Goal: Task Accomplishment & Management: Manage account settings

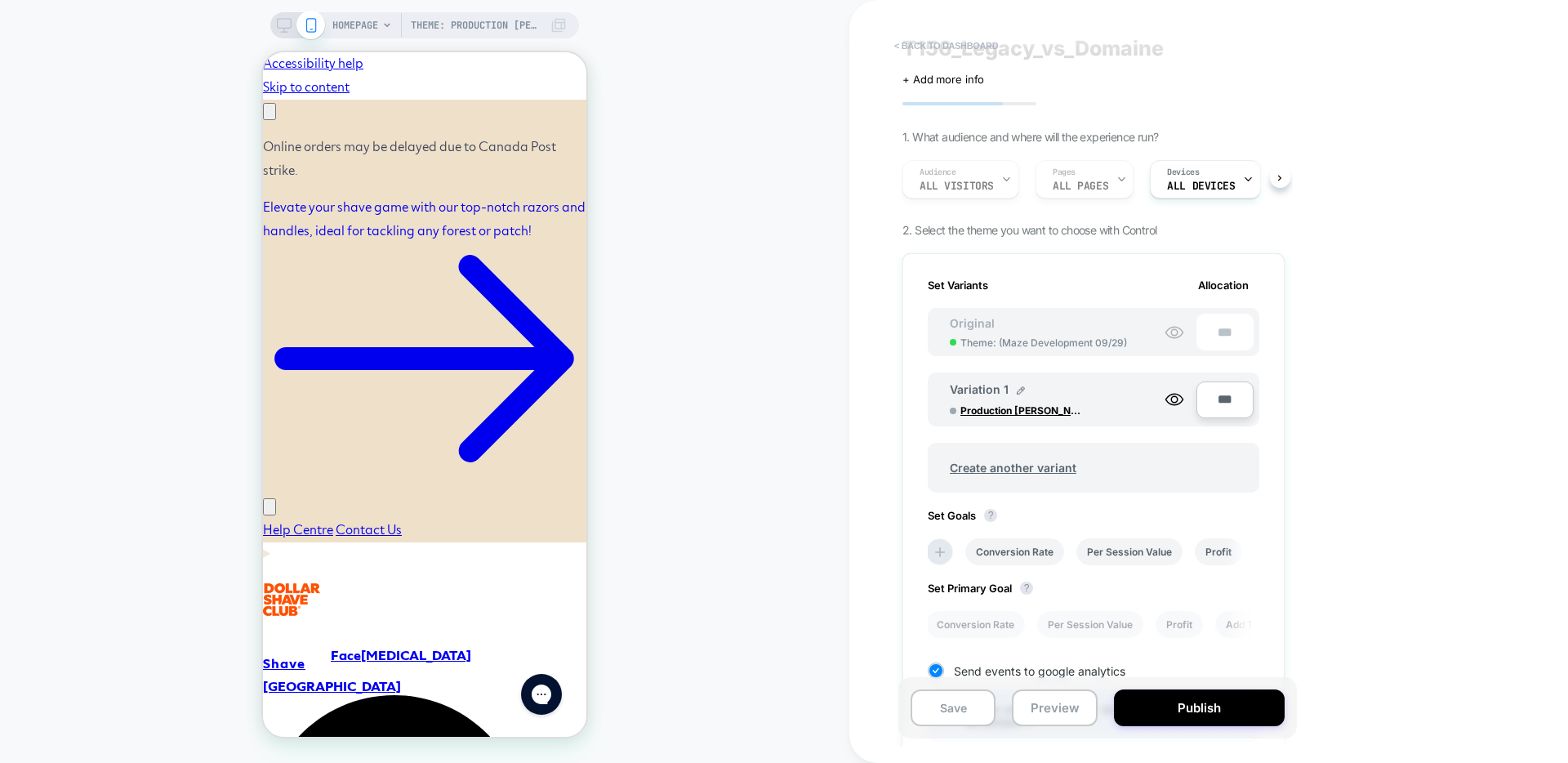
click at [938, 42] on button "< back to dashboard" at bounding box center [946, 45] width 120 height 26
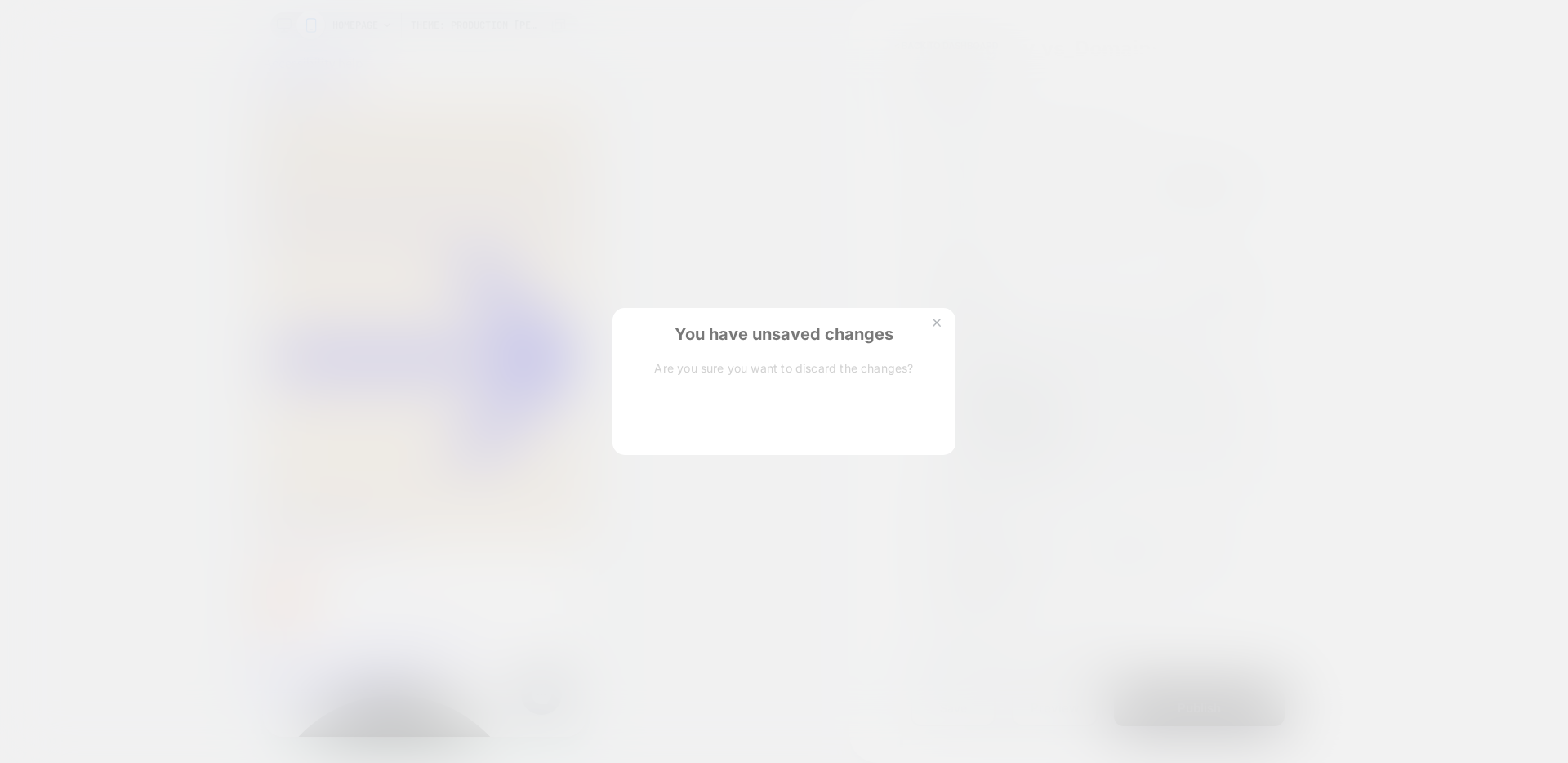
scroll to position [0, 253]
click at [737, 412] on button "Discard Changes" at bounding box center [702, 420] width 147 height 51
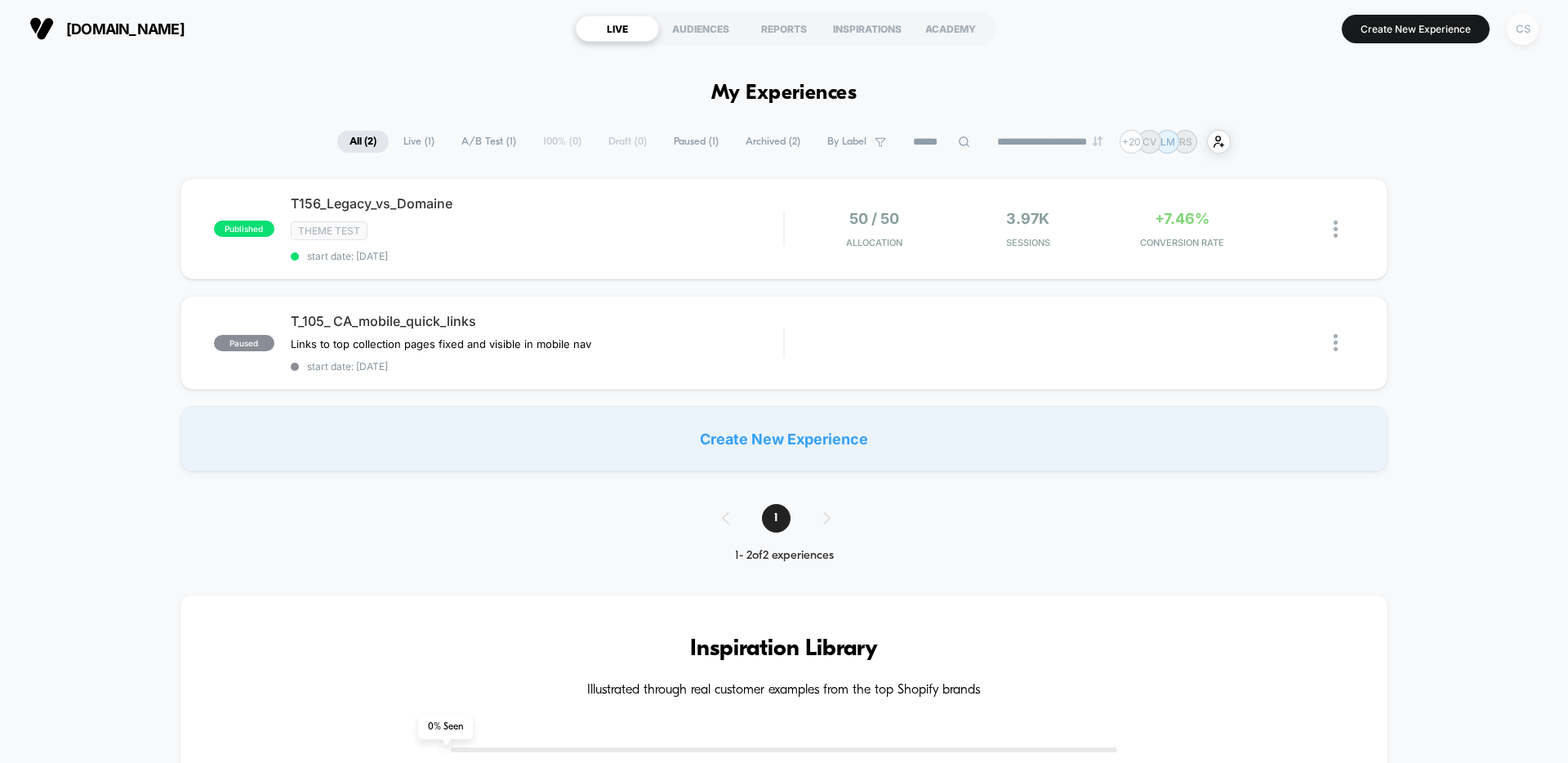
click at [1518, 31] on div "CS" at bounding box center [1522, 29] width 32 height 32
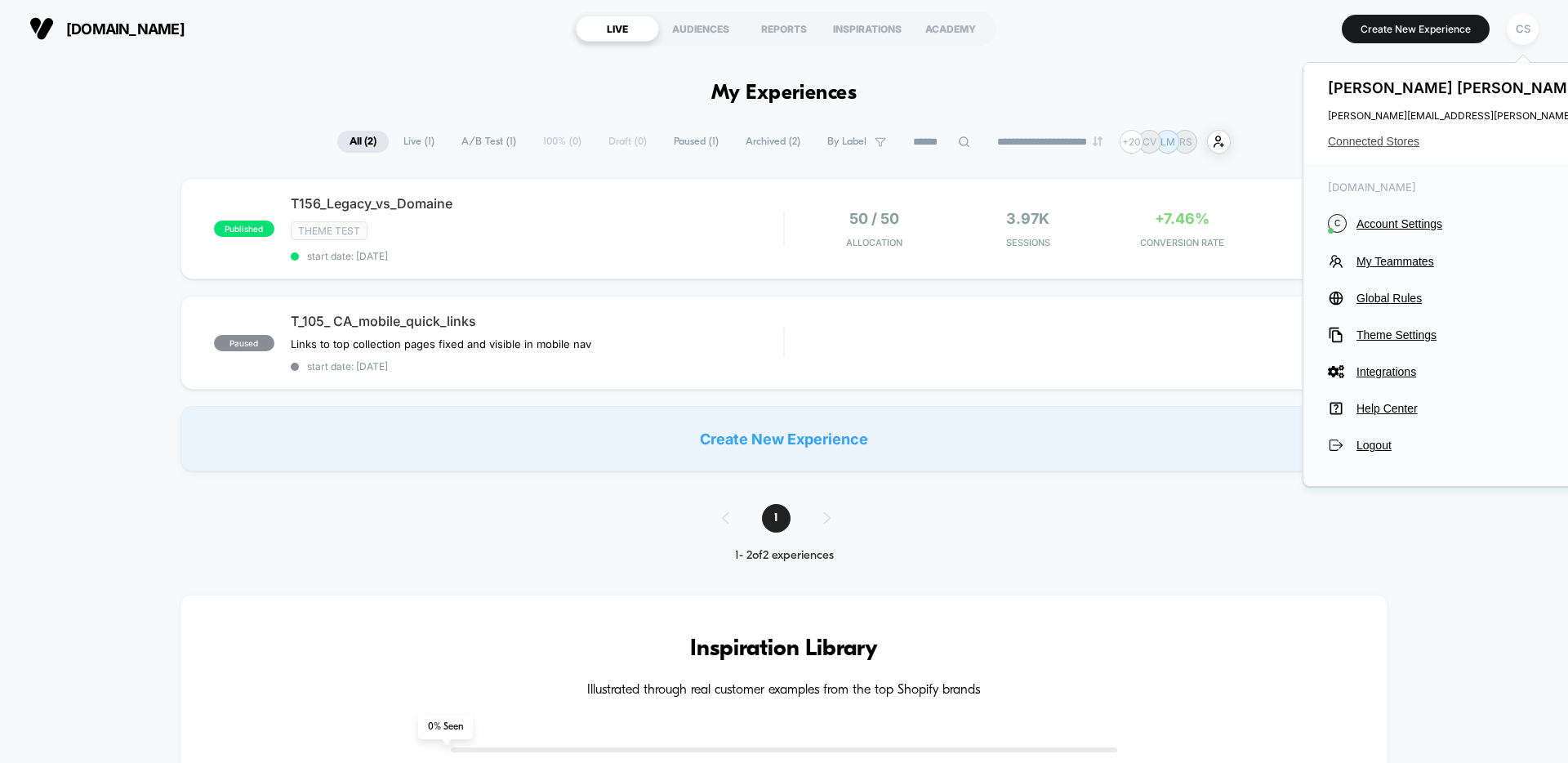
click at [1406, 136] on span "Connected Stores" at bounding box center [1489, 141] width 324 height 13
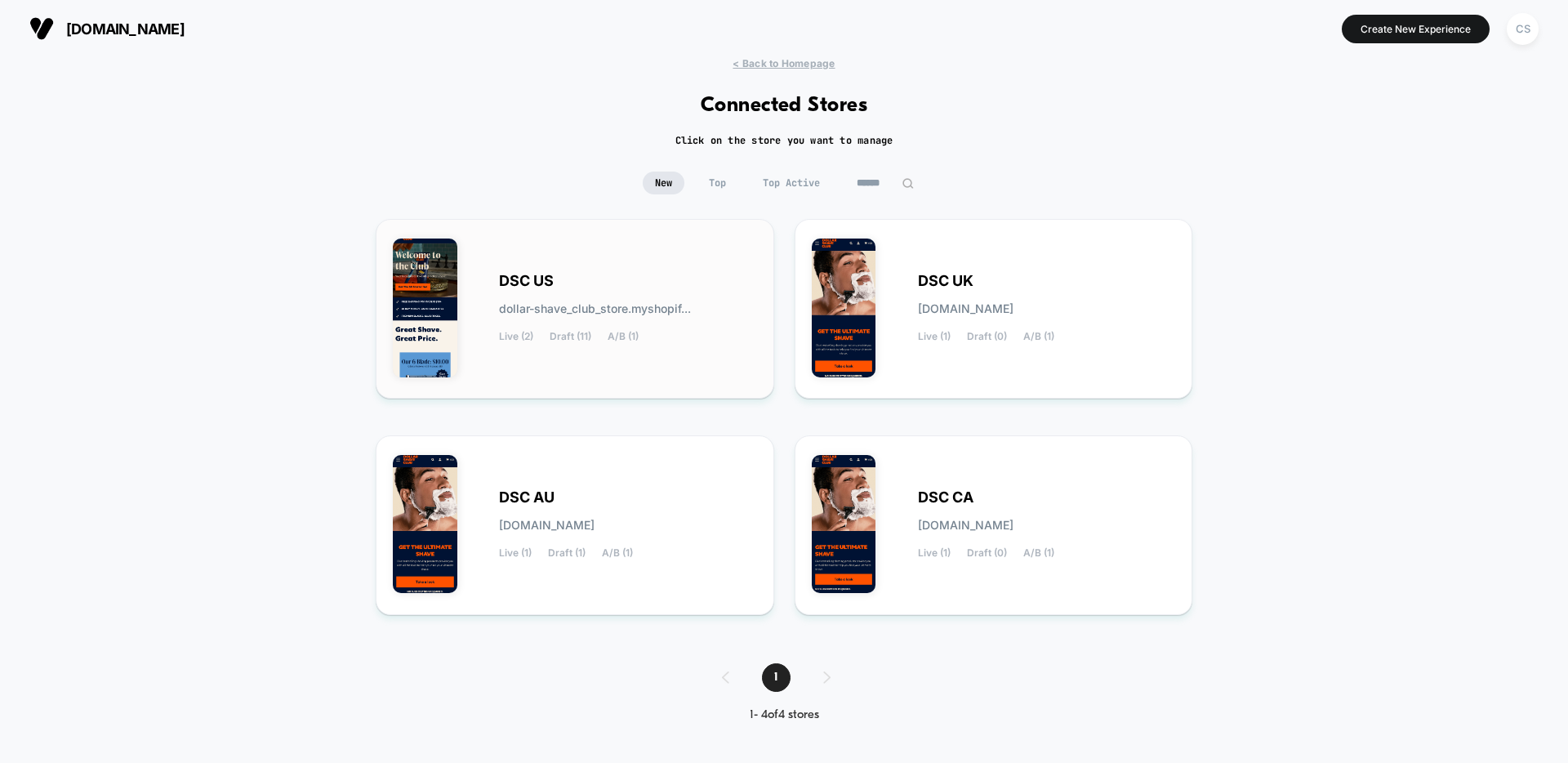
click at [646, 262] on div "DSC US dollar-shave_club_store.myshopif... Live (2) Draft (11) A/B (1)" at bounding box center [574, 308] width 364 height 145
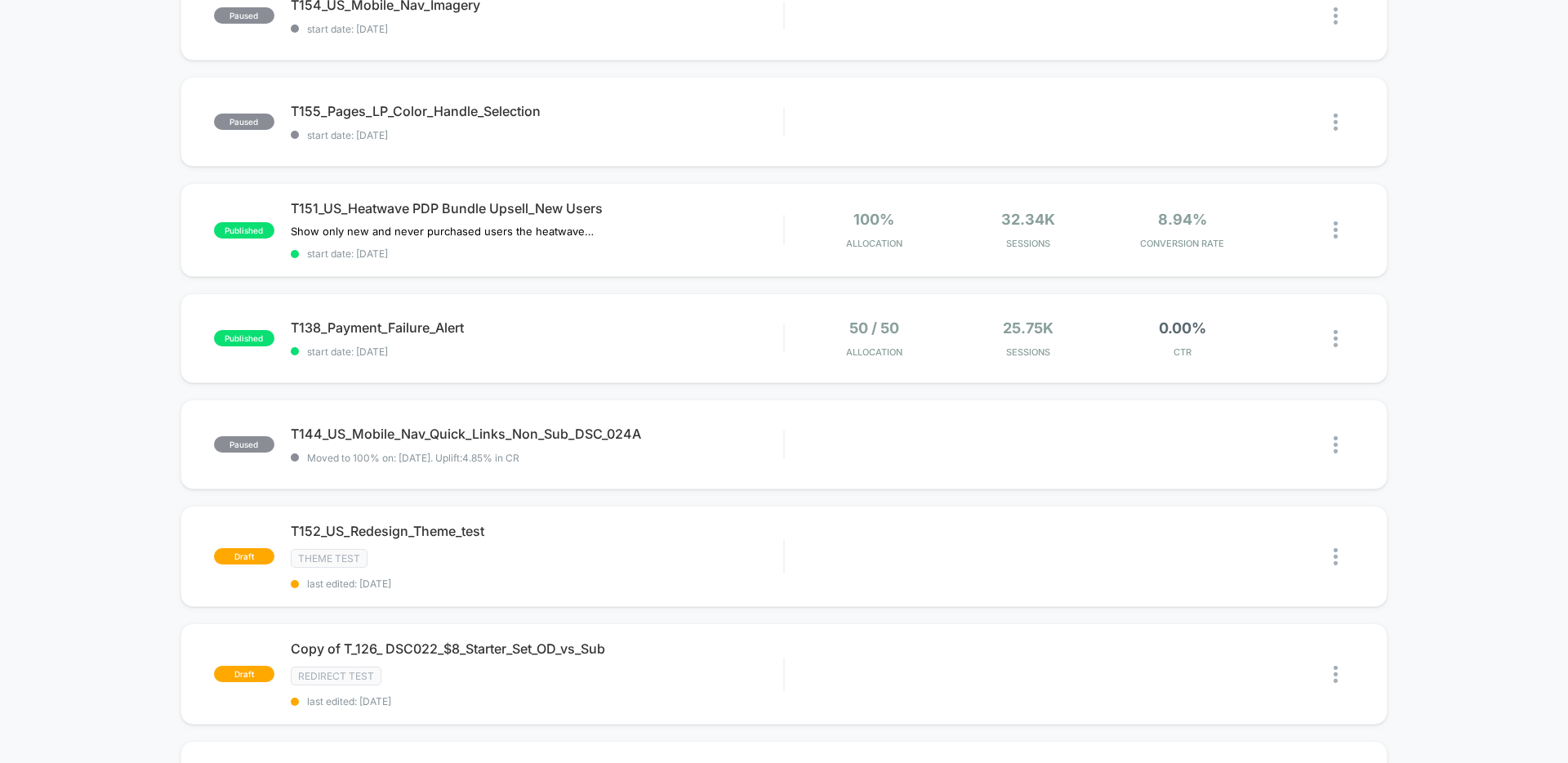
scroll to position [218, 0]
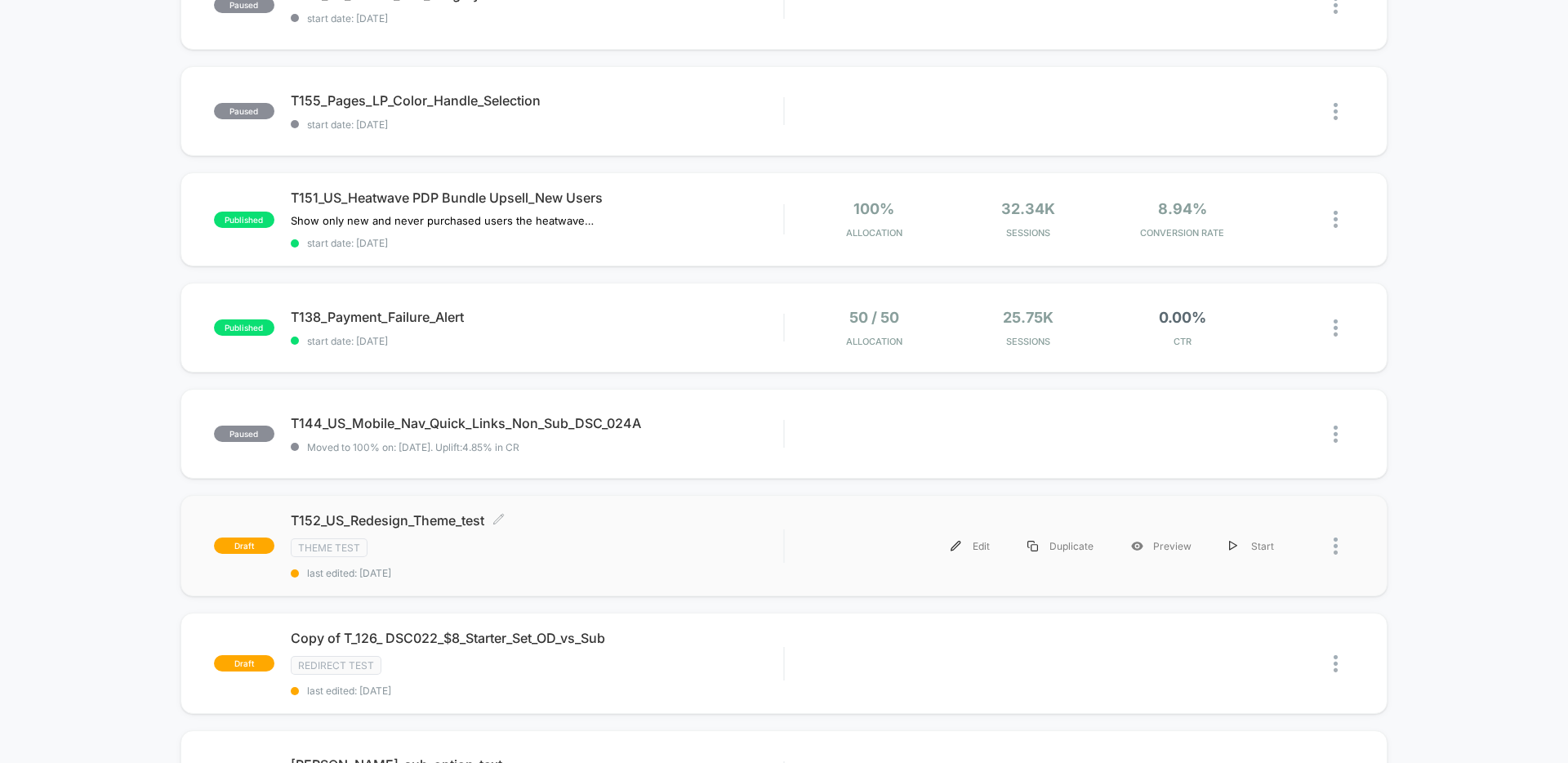
click at [673, 526] on span "T152_US_Redesign_Theme_test Click to edit experience details" at bounding box center [537, 519] width 493 height 16
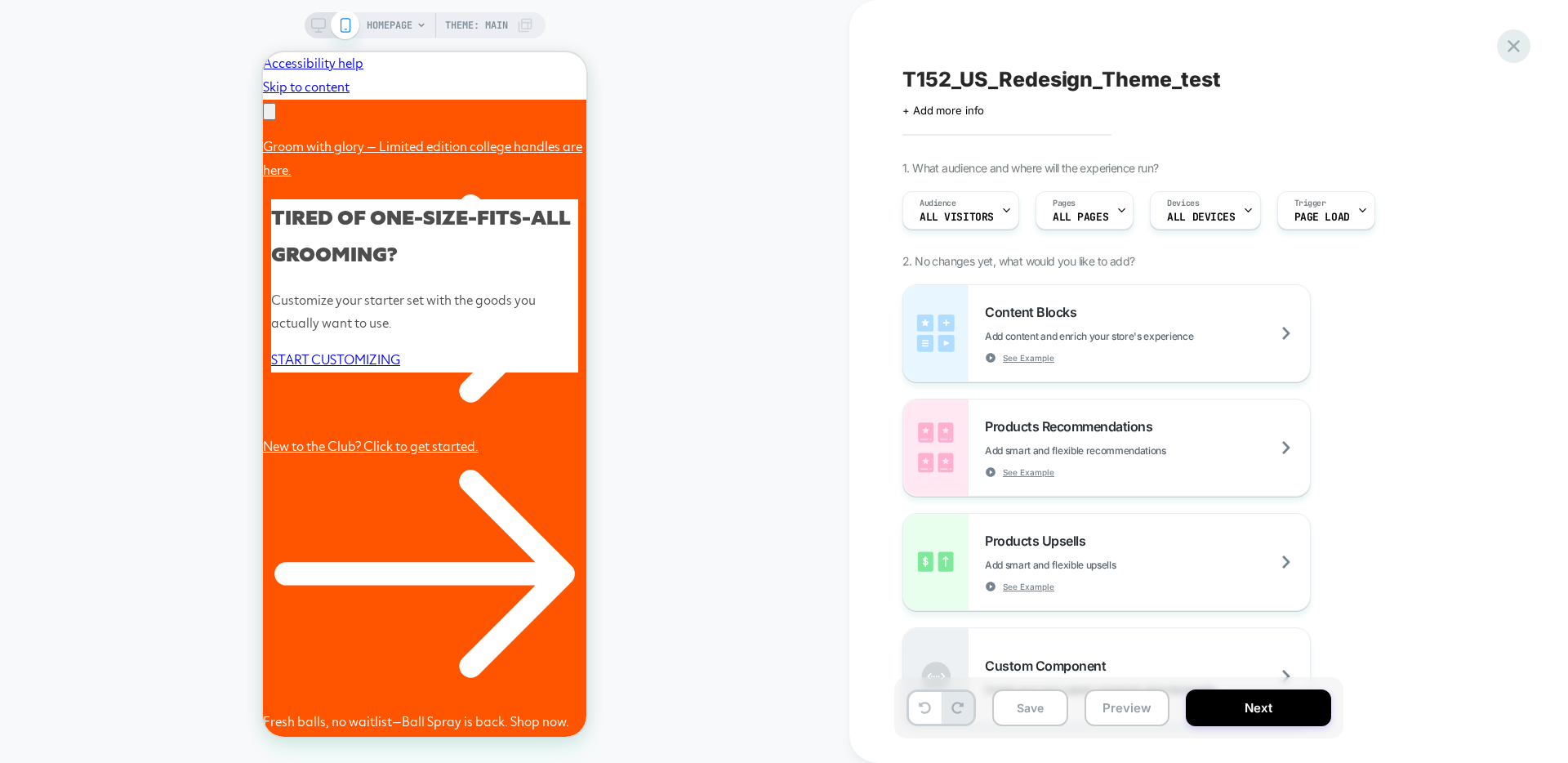
click at [1513, 37] on icon at bounding box center [1513, 46] width 22 height 22
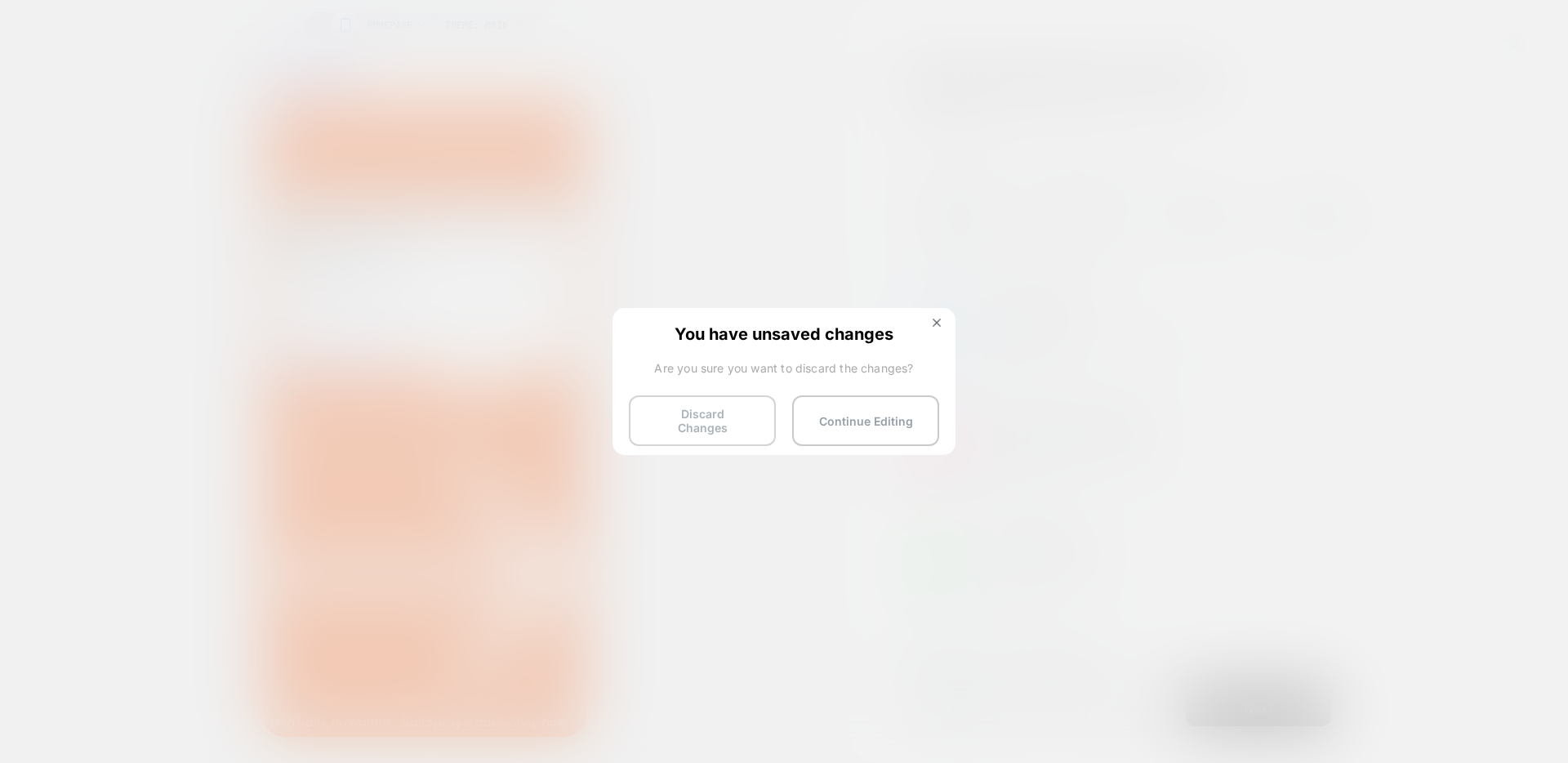
click at [698, 414] on button "Discard Changes" at bounding box center [702, 420] width 147 height 51
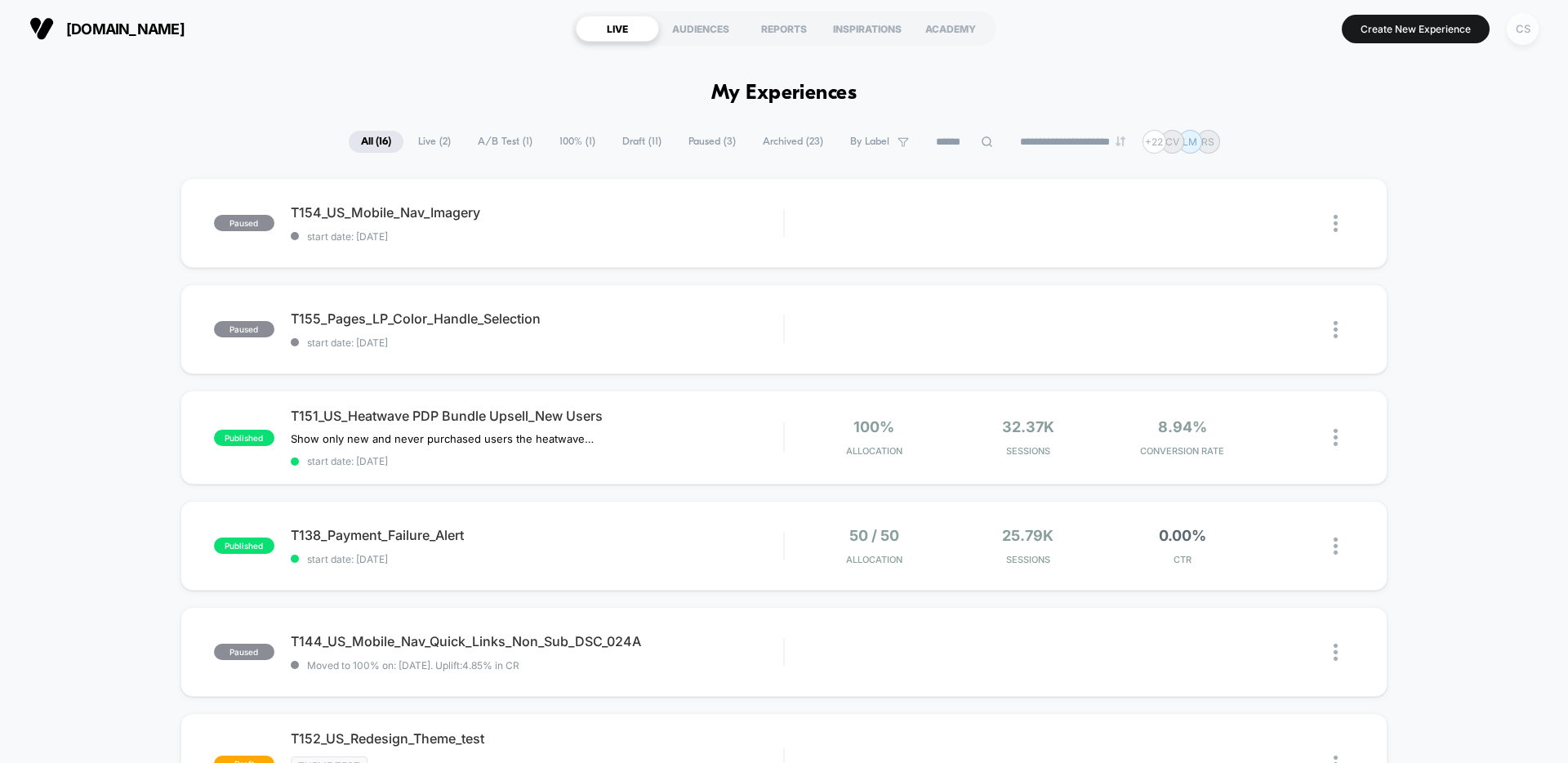
click at [1528, 31] on div "CS" at bounding box center [1522, 29] width 32 height 32
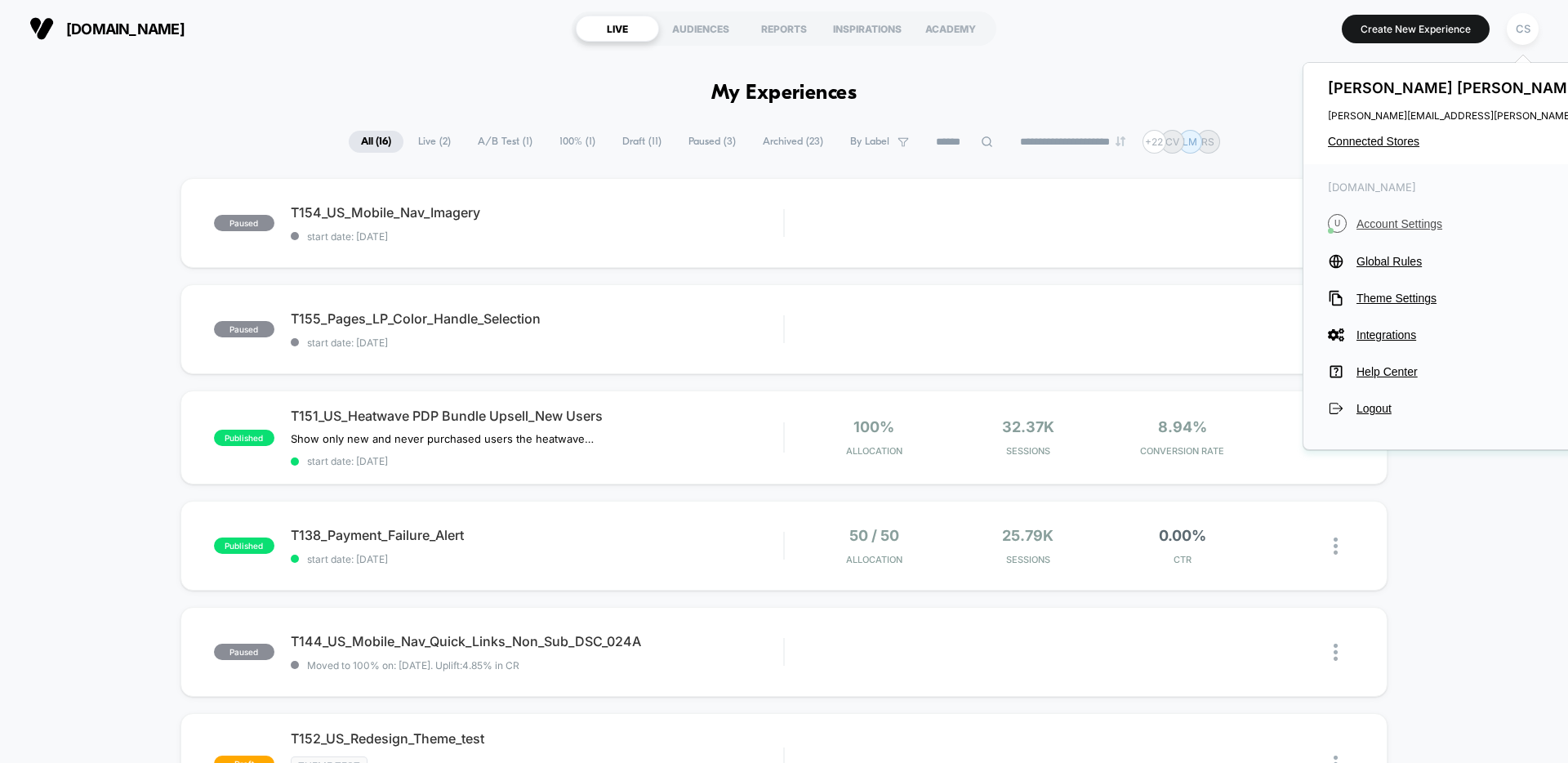
click at [1424, 223] on span "Account Settings" at bounding box center [1504, 223] width 296 height 13
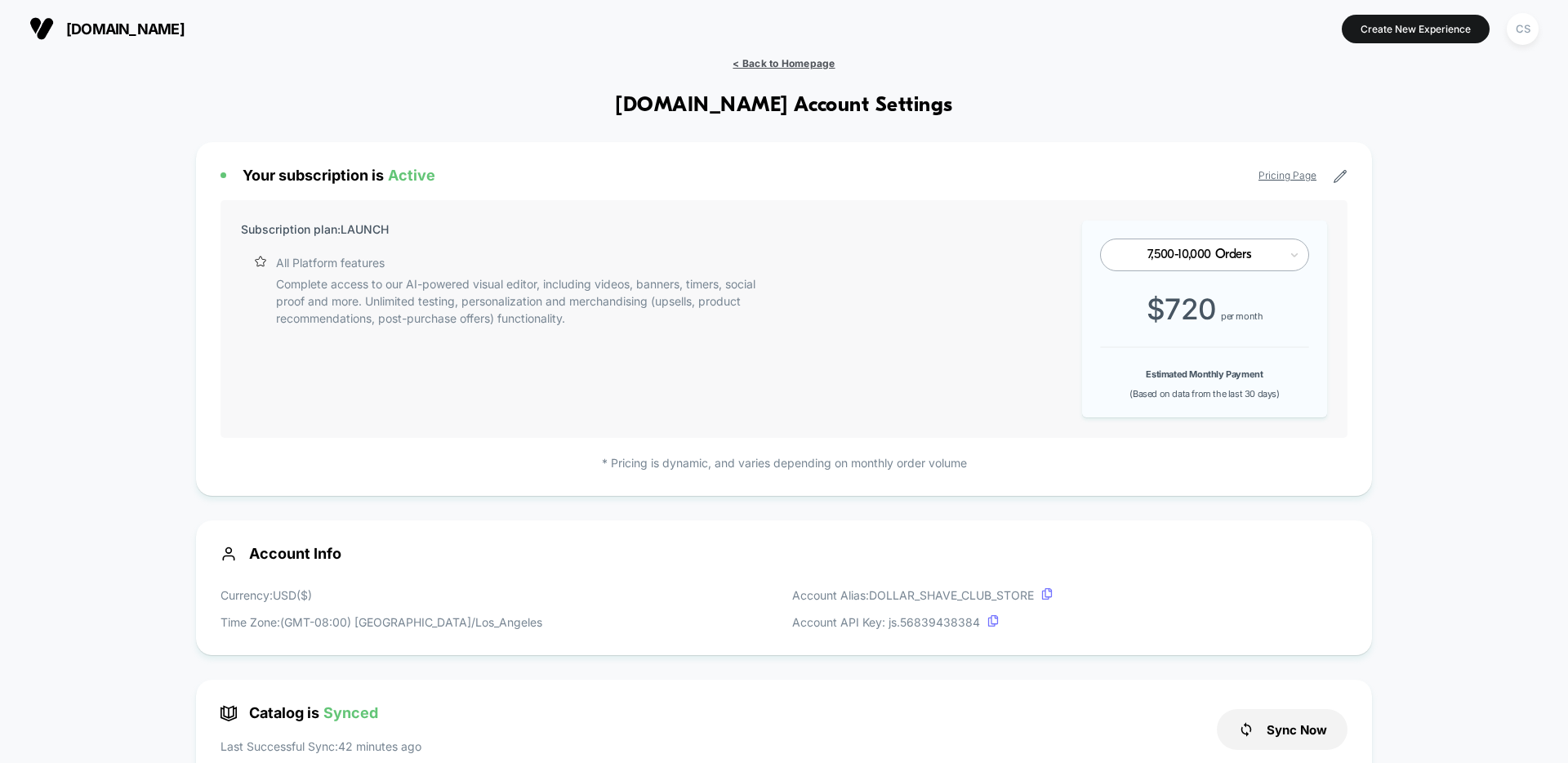
click at [812, 60] on span "< Back to Homepage" at bounding box center [783, 63] width 102 height 12
